Goal: Task Accomplishment & Management: Use online tool/utility

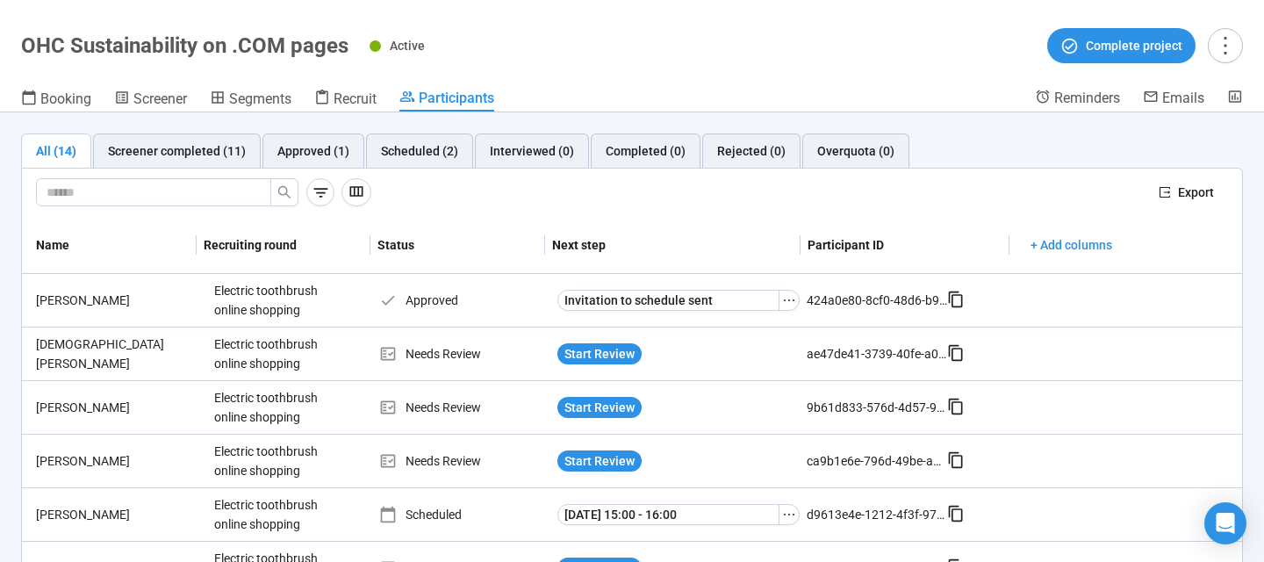
scroll to position [45, 0]
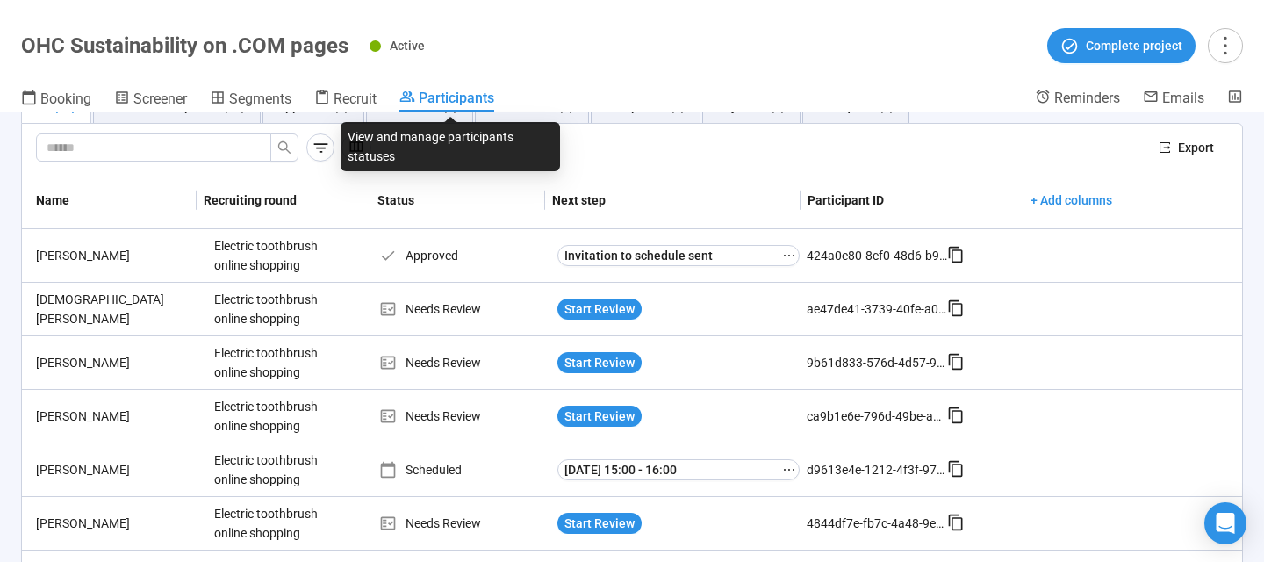
click at [457, 103] on span "Participants" at bounding box center [457, 98] width 76 height 17
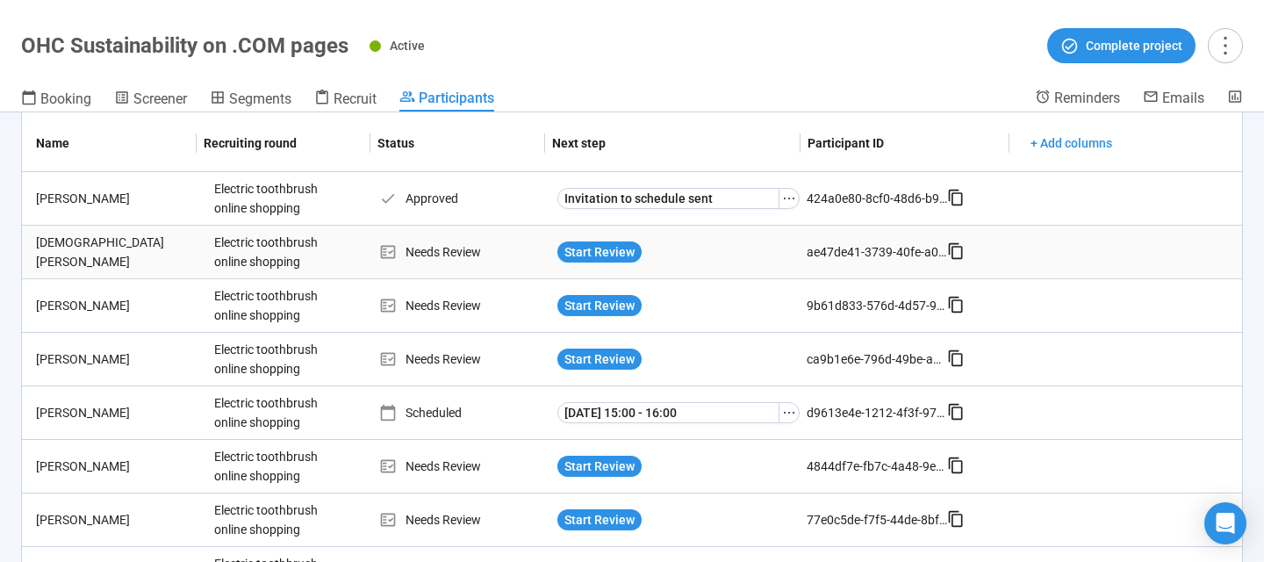
scroll to position [119, 0]
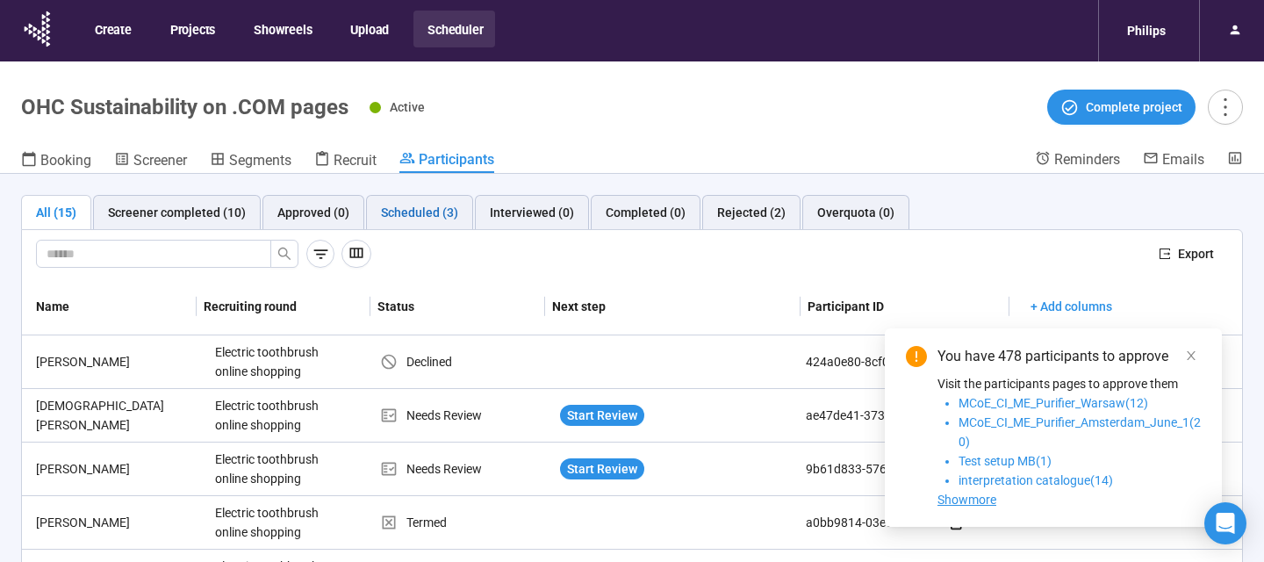
click at [443, 209] on div "Scheduled (3)" at bounding box center [419, 212] width 77 height 19
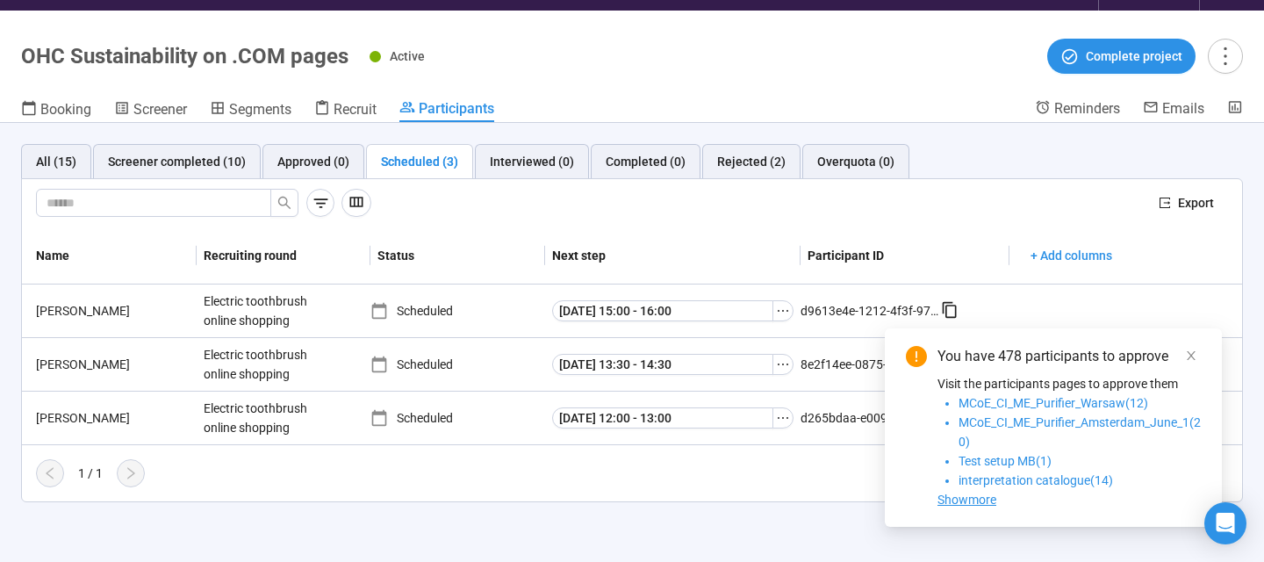
scroll to position [55, 0]
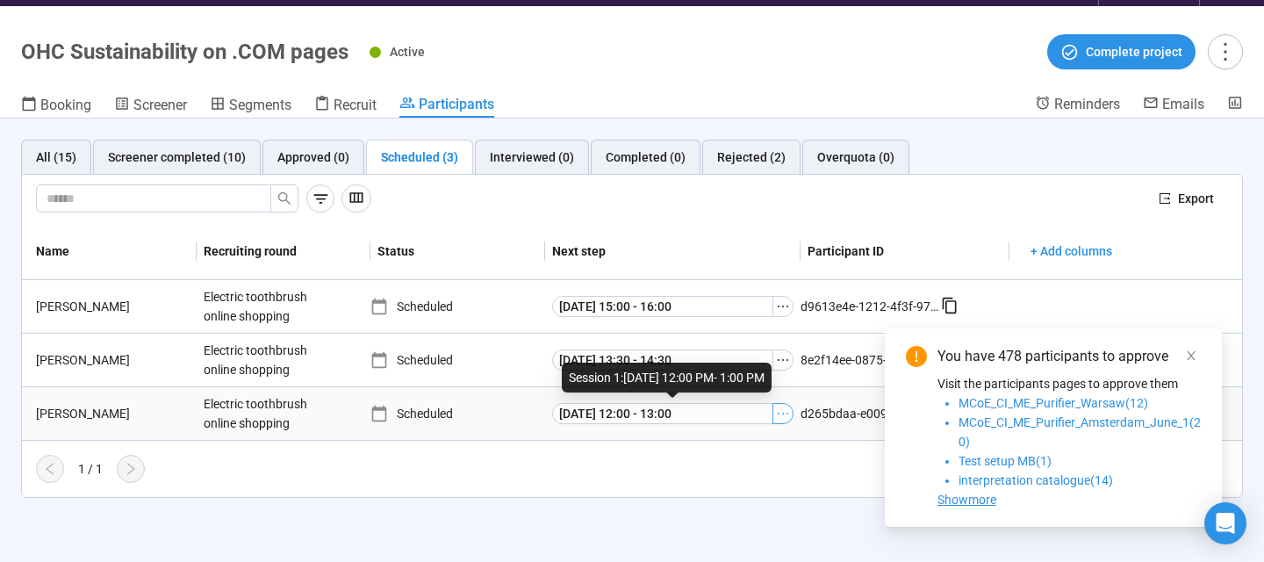
click at [787, 414] on icon "ellipsis" at bounding box center [783, 414] width 14 height 14
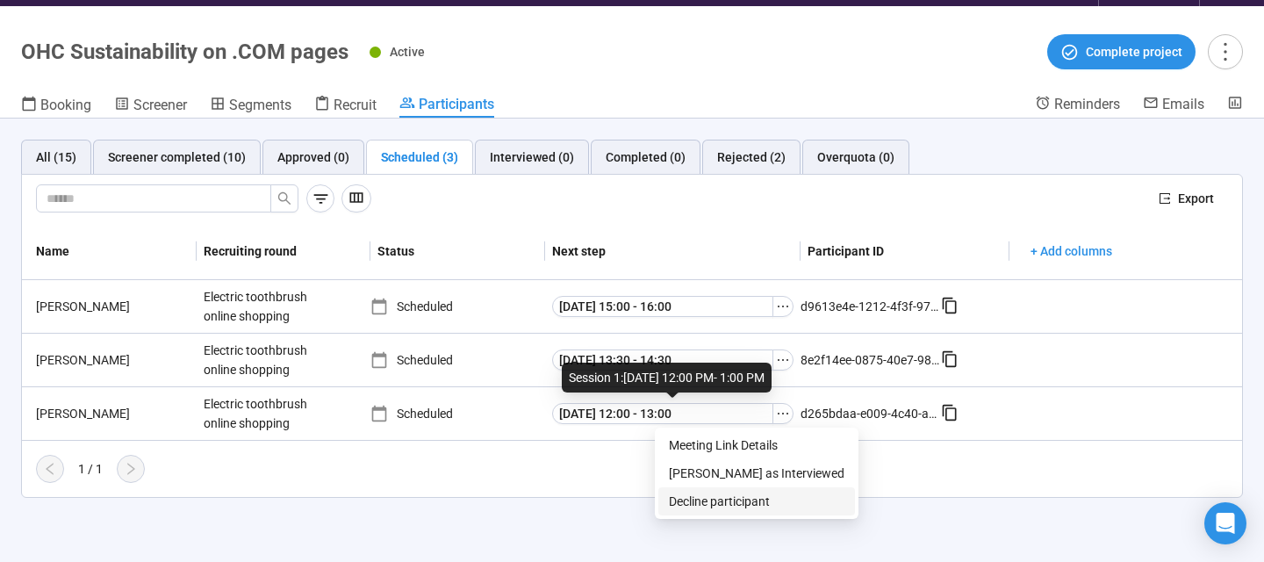
click at [752, 498] on span "Decline participant" at bounding box center [757, 501] width 176 height 19
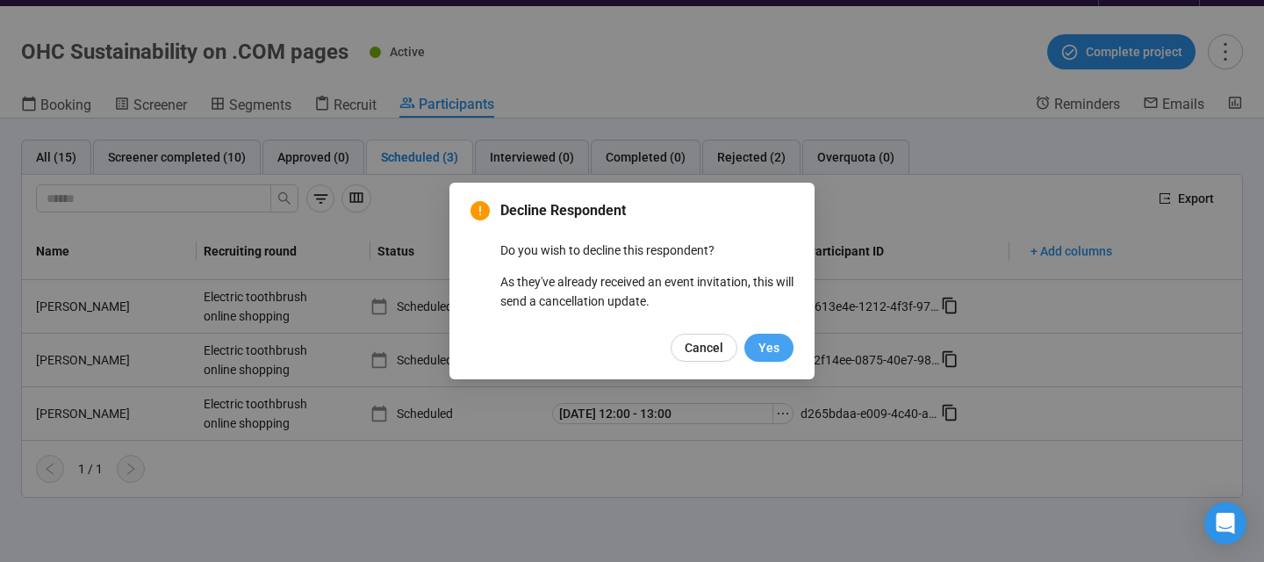
click at [765, 351] on span "Yes" at bounding box center [769, 347] width 21 height 19
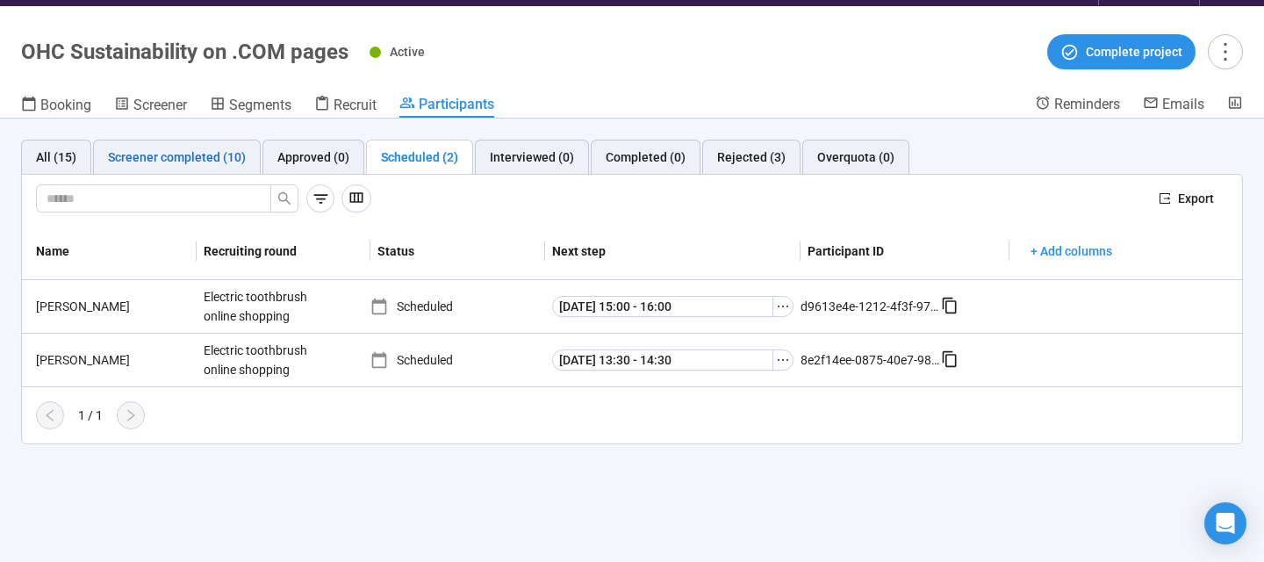
click at [211, 155] on div "Screener completed (10)" at bounding box center [177, 157] width 138 height 19
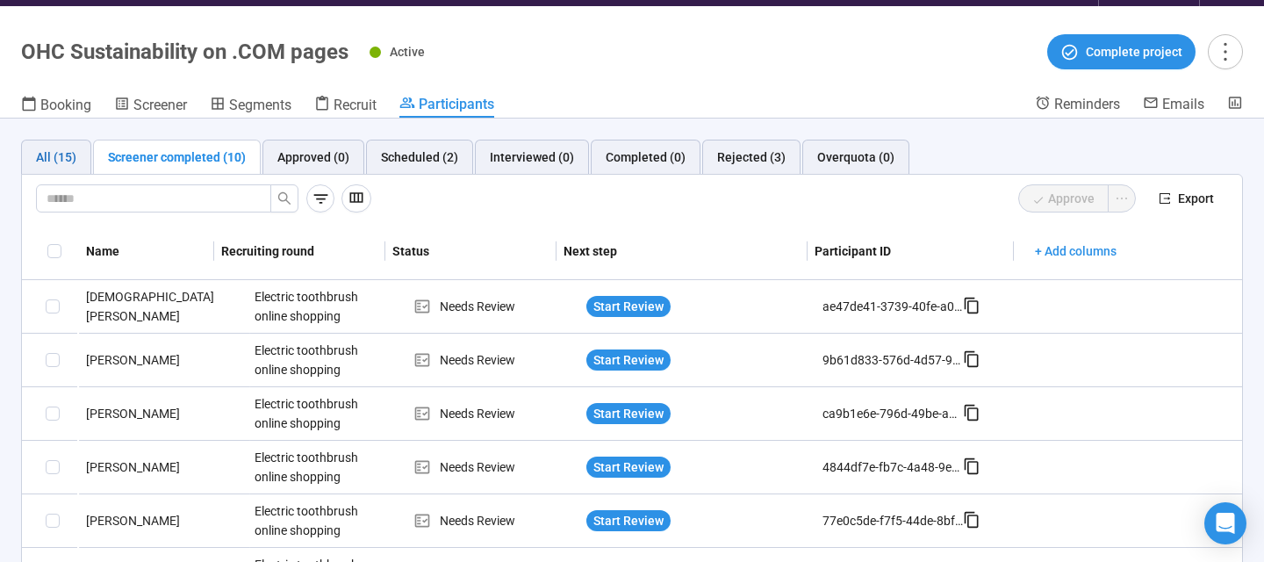
click at [70, 159] on div "All (15)" at bounding box center [56, 157] width 40 height 19
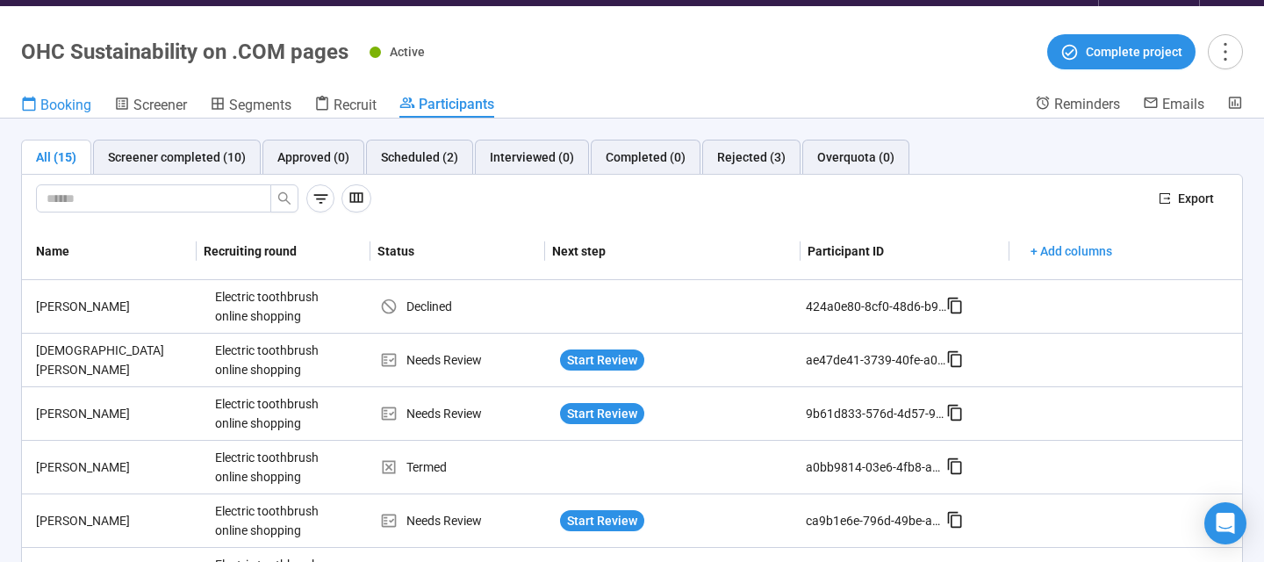
click at [78, 109] on span "Booking" at bounding box center [65, 105] width 51 height 17
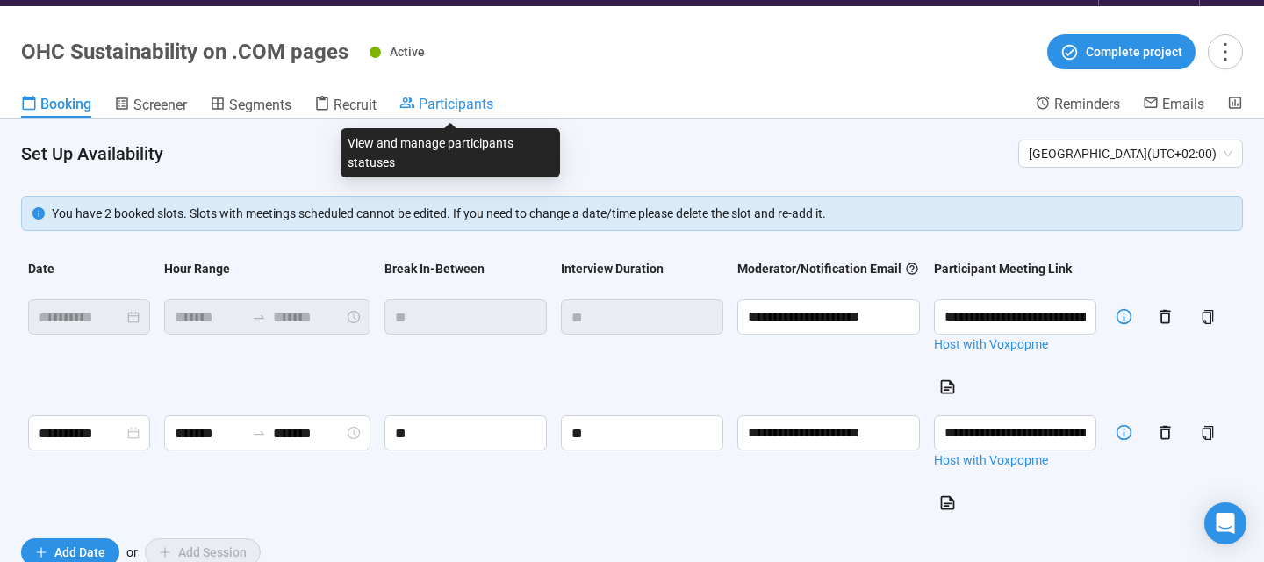
click at [467, 98] on span "Participants" at bounding box center [456, 104] width 75 height 17
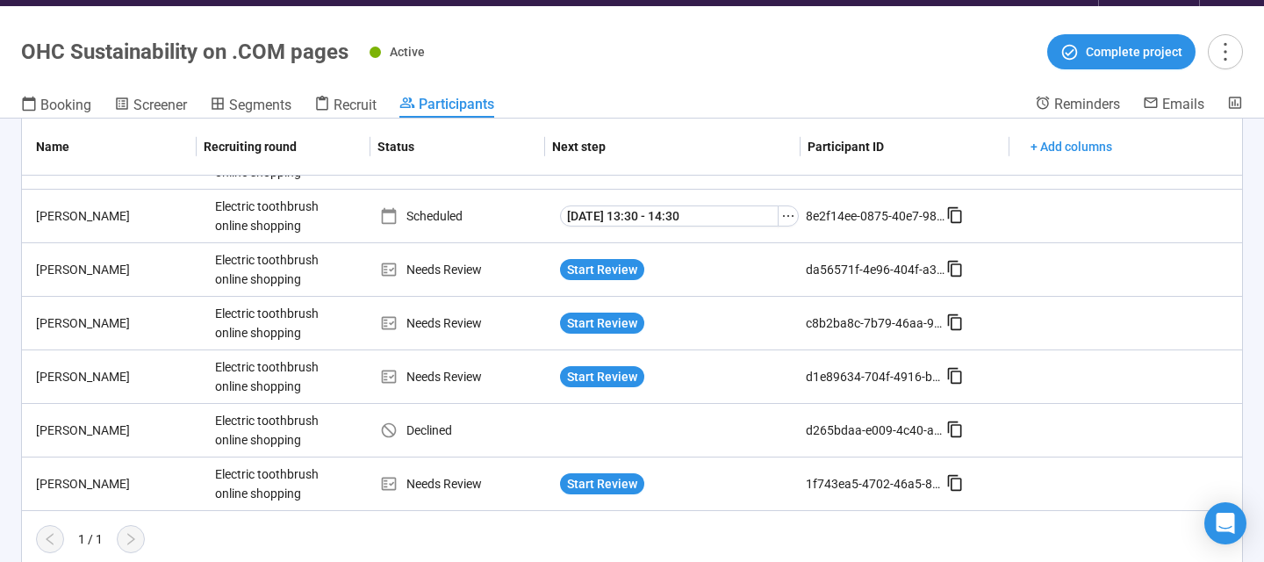
scroll to position [61, 0]
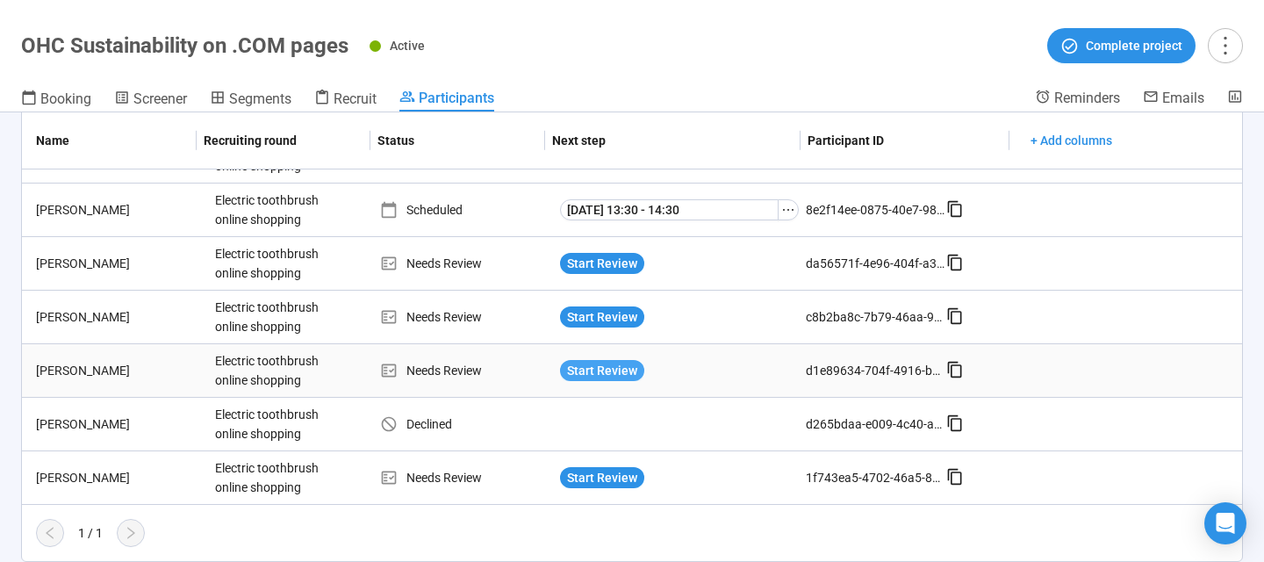
click at [590, 374] on span "Start Review" at bounding box center [602, 370] width 70 height 19
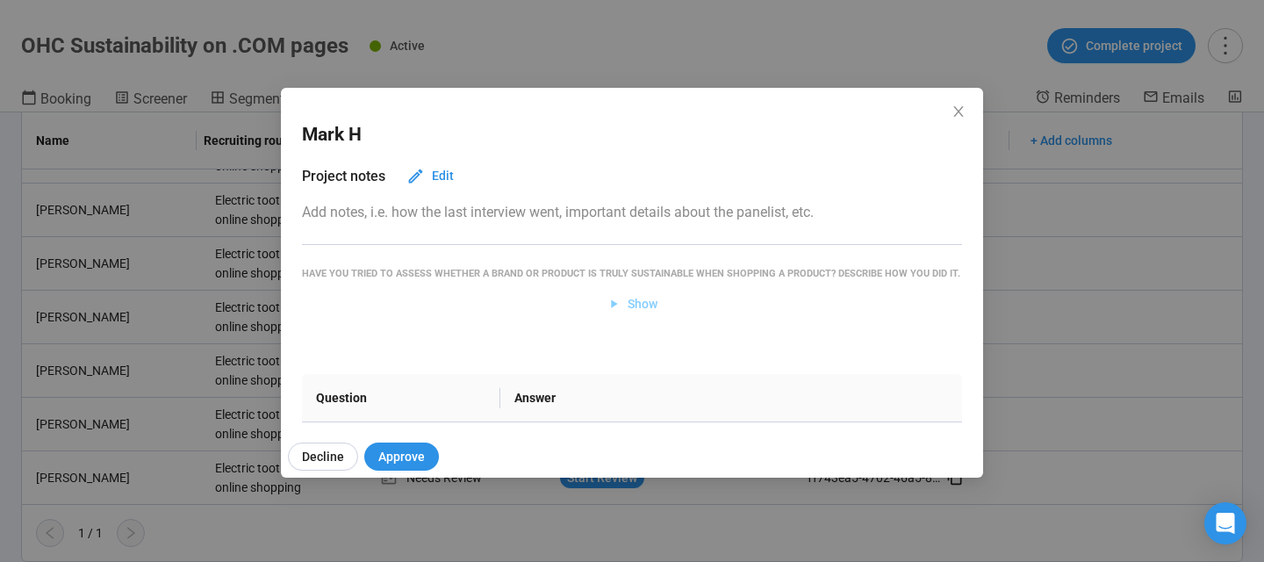
click at [640, 306] on span "Show" at bounding box center [643, 303] width 30 height 19
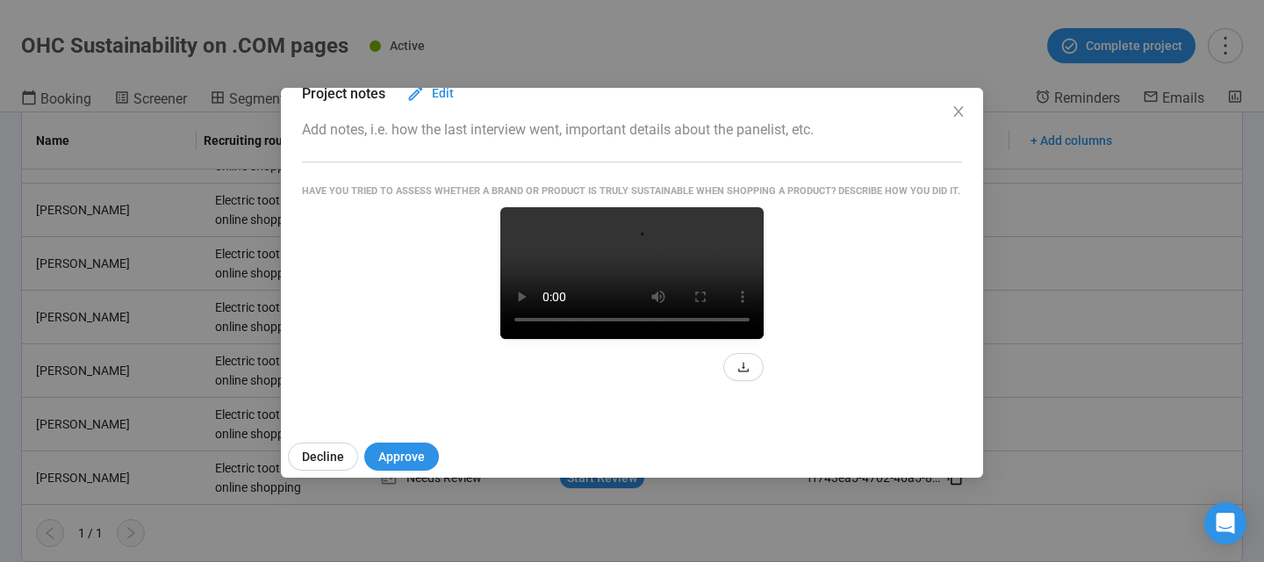
scroll to position [97, 0]
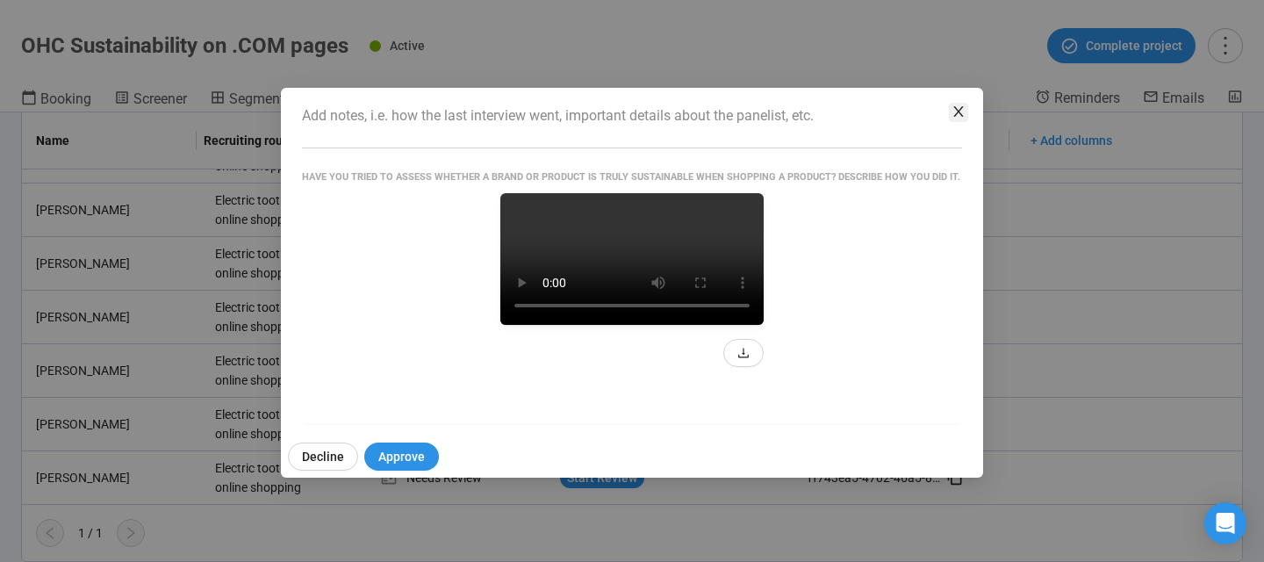
click at [957, 112] on icon "close" at bounding box center [959, 111] width 14 height 14
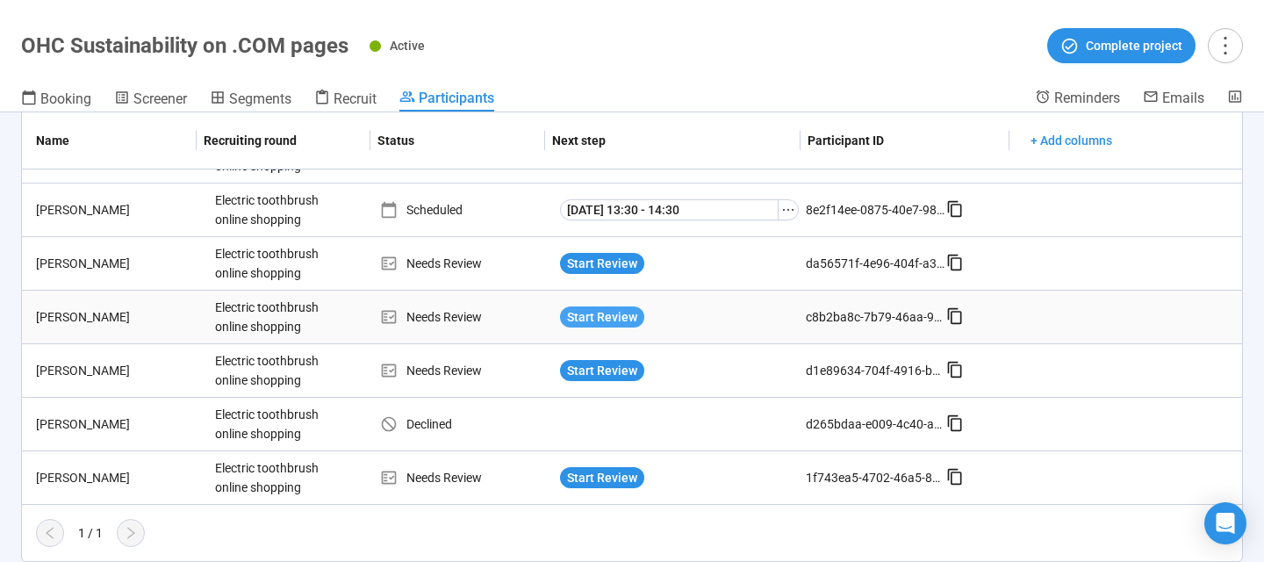
click at [580, 315] on span "Start Review" at bounding box center [602, 316] width 70 height 19
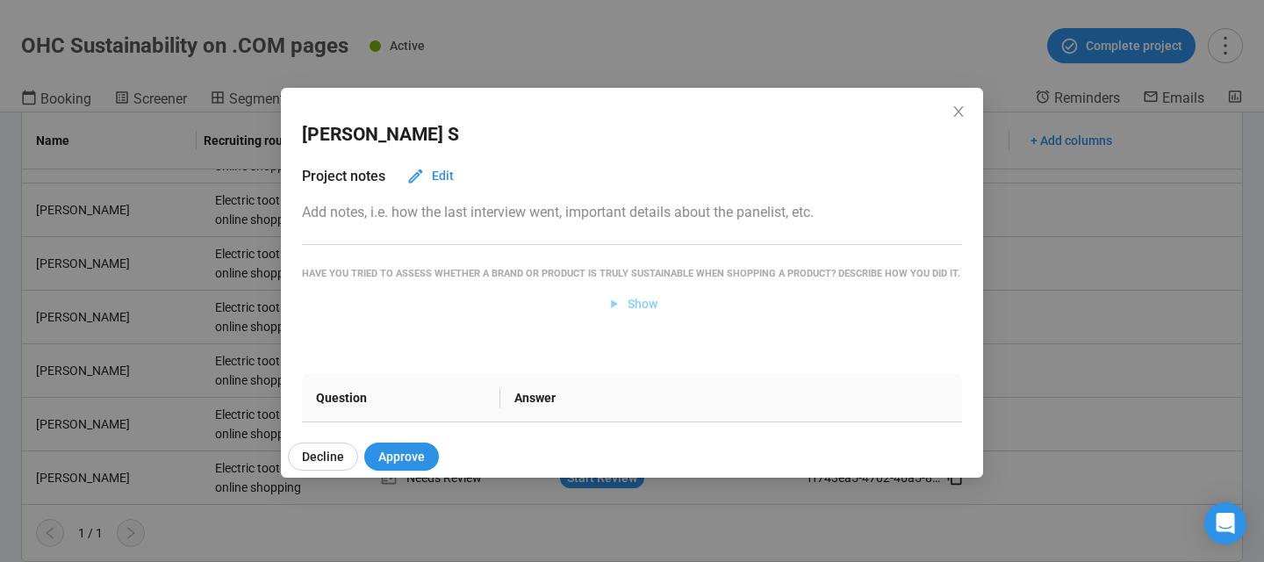
click at [637, 307] on span "Show" at bounding box center [643, 303] width 30 height 19
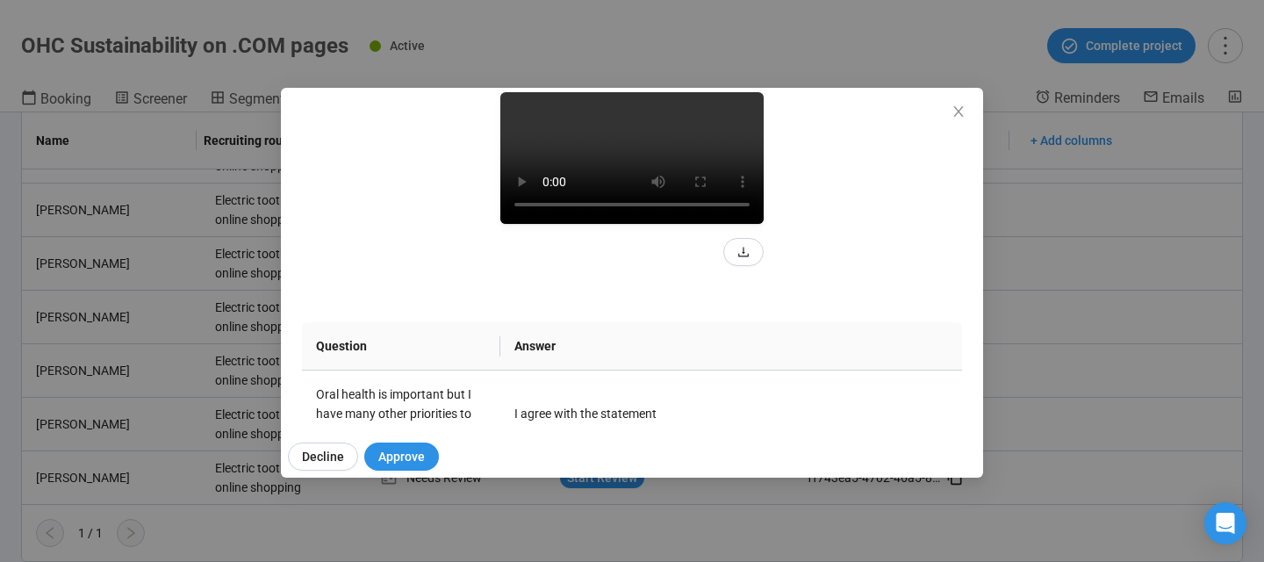
scroll to position [194, 0]
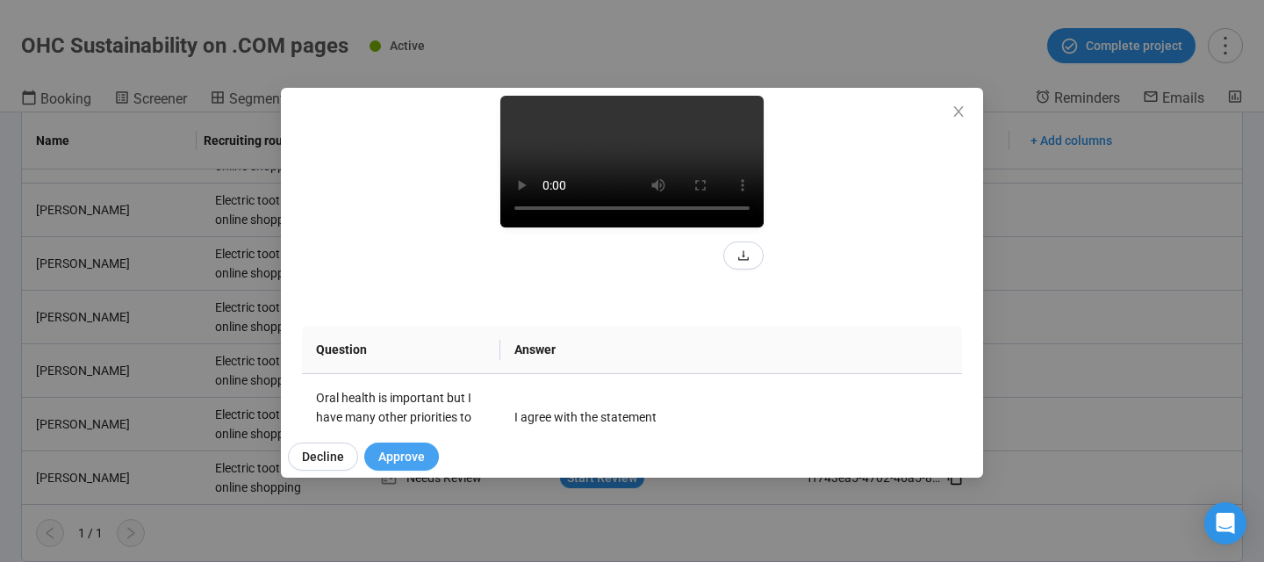
click at [395, 468] on button "Approve" at bounding box center [401, 457] width 75 height 28
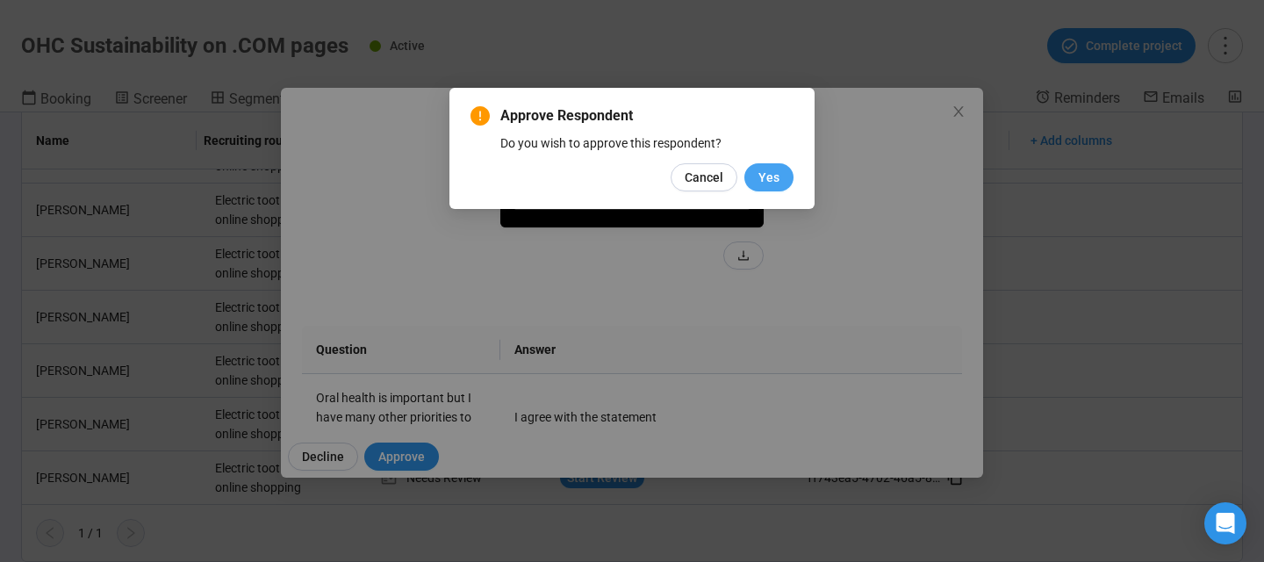
click at [773, 180] on span "Yes" at bounding box center [769, 177] width 21 height 19
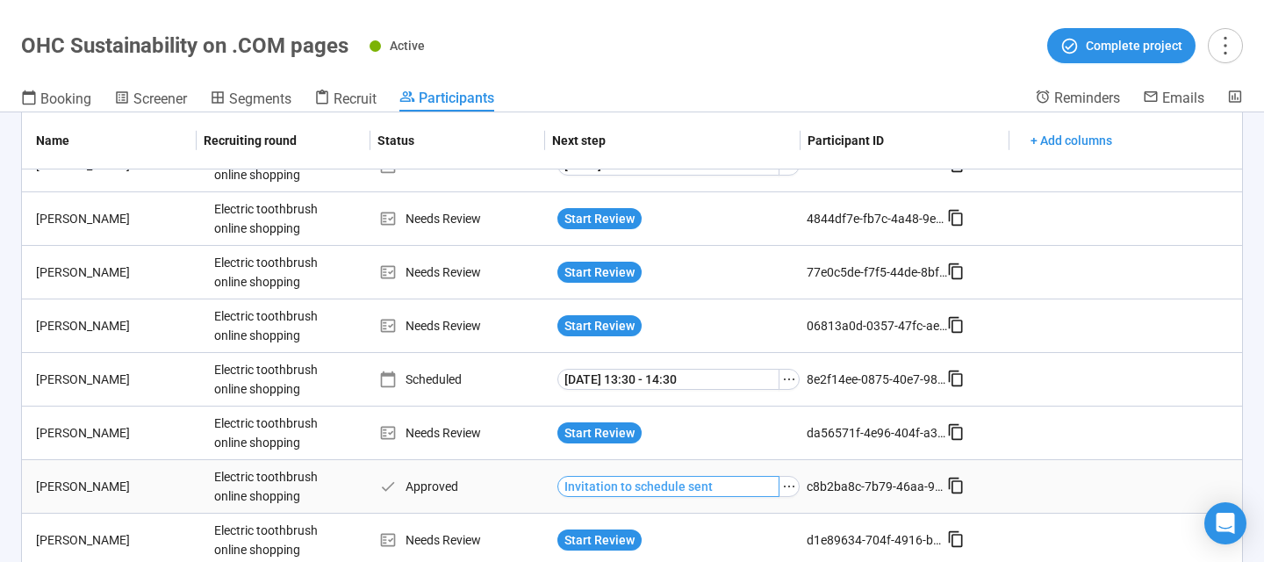
scroll to position [405, 0]
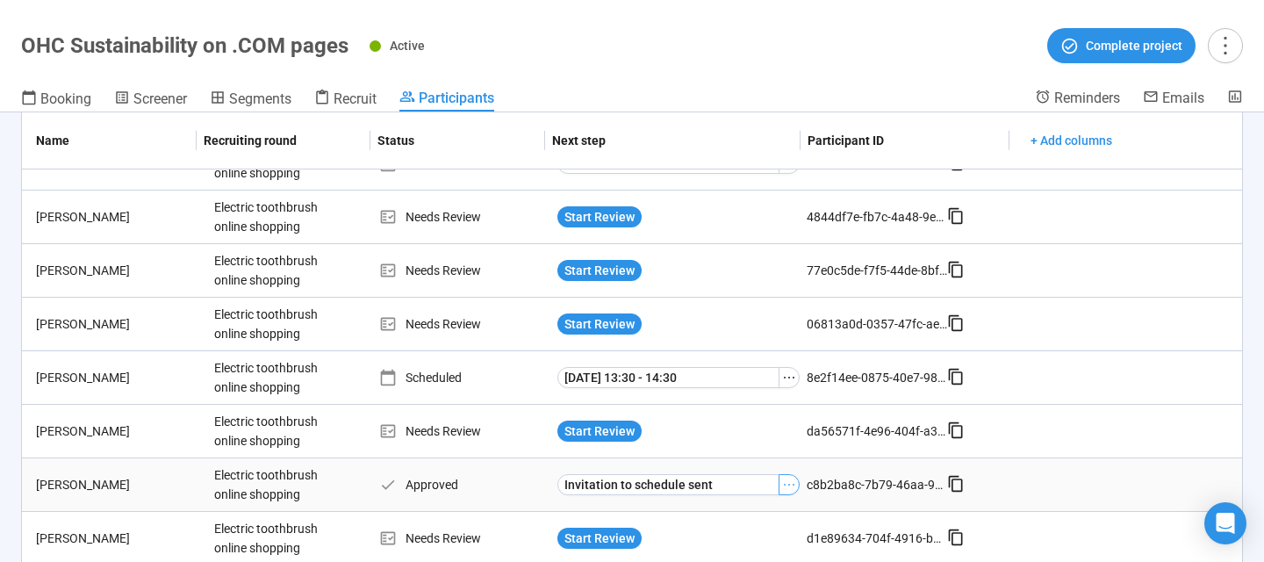
click at [785, 481] on icon "ellipsis" at bounding box center [789, 485] width 14 height 14
click at [62, 106] on span "Booking" at bounding box center [65, 98] width 51 height 17
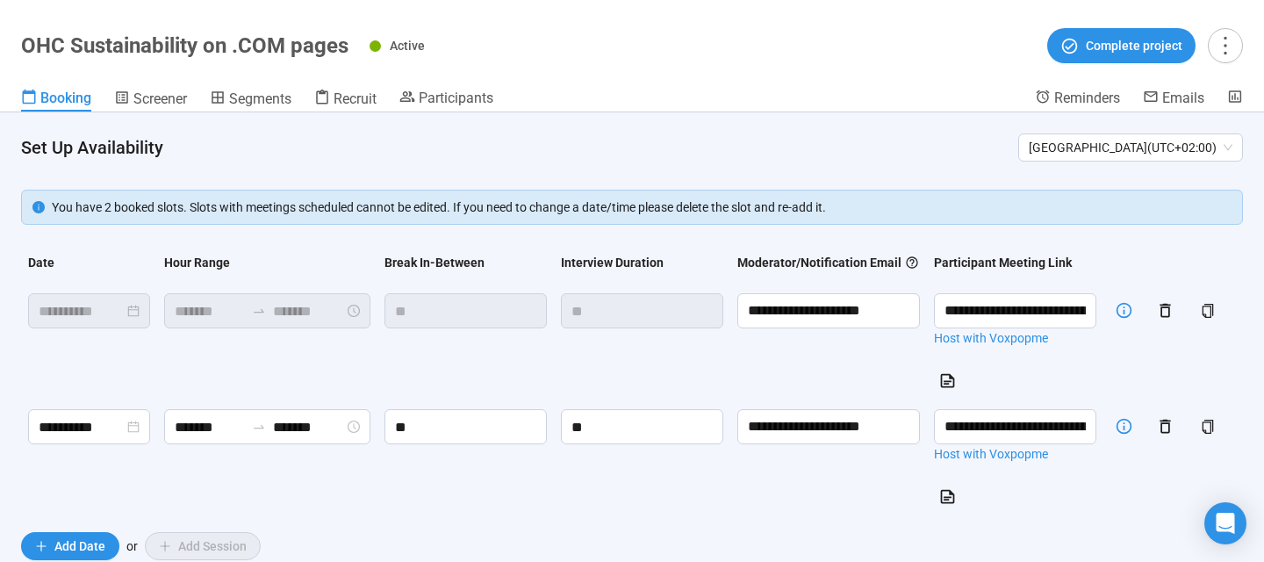
click at [478, 402] on td "**" at bounding box center [466, 344] width 176 height 116
